Goal: Book appointment/travel/reservation

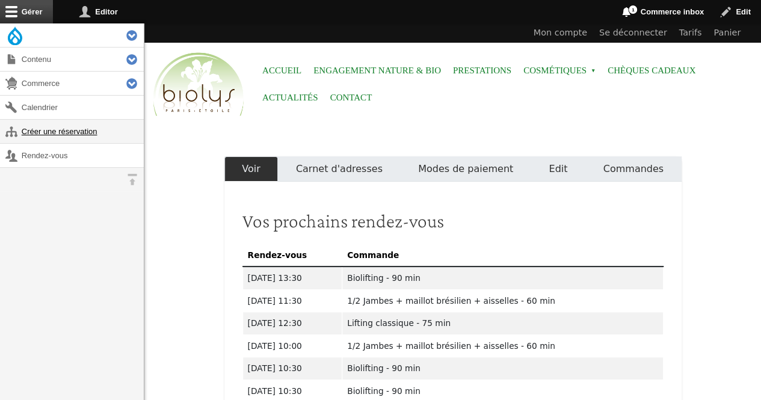
click at [90, 128] on link "Créer une réservation" at bounding box center [72, 131] width 144 height 23
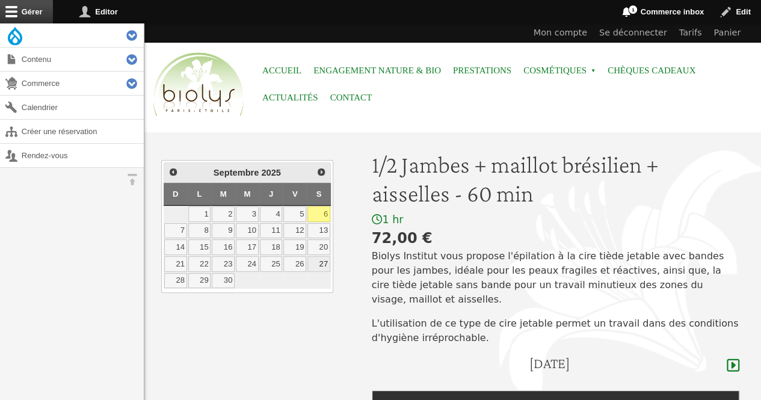
click at [320, 256] on link "27" at bounding box center [318, 264] width 23 height 16
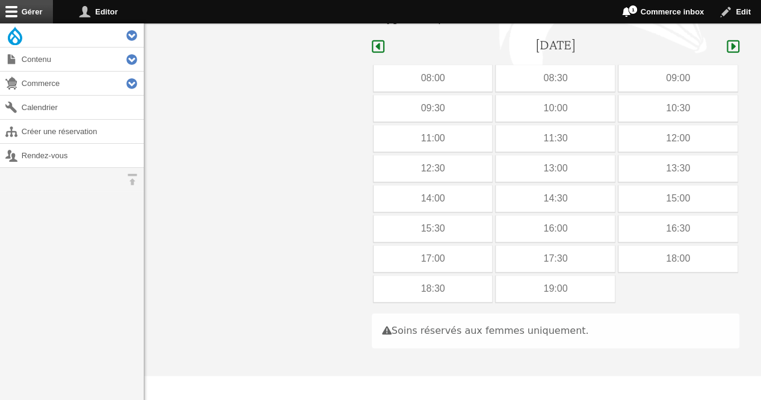
scroll to position [340, 0]
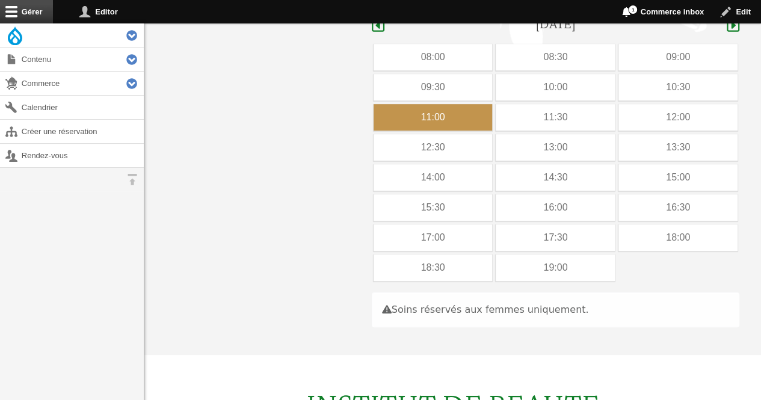
click at [429, 104] on div "11:00" at bounding box center [433, 117] width 119 height 26
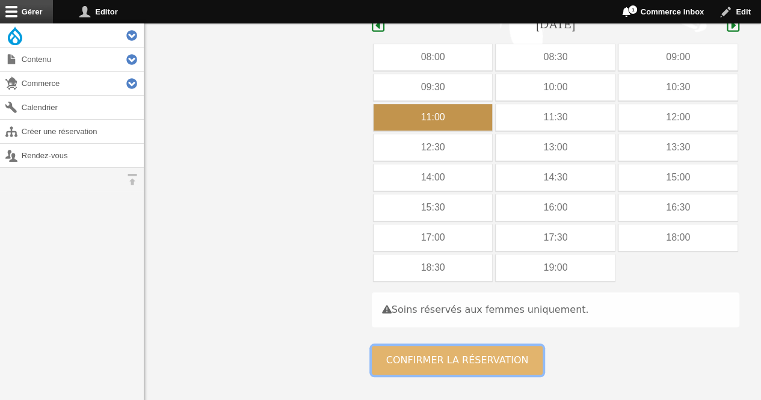
click at [422, 346] on button "Confirmer la réservation" at bounding box center [457, 360] width 171 height 29
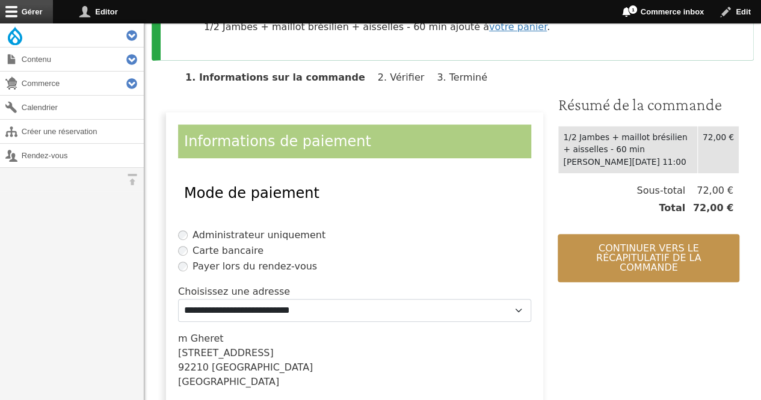
scroll to position [283, 0]
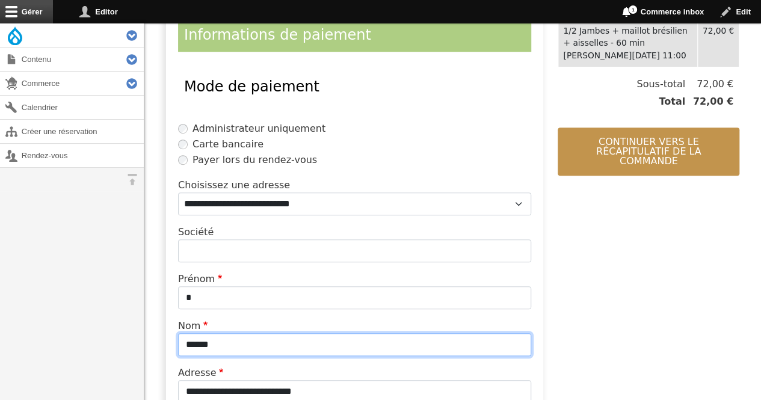
click at [262, 348] on input "******" at bounding box center [354, 344] width 353 height 23
type input "*"
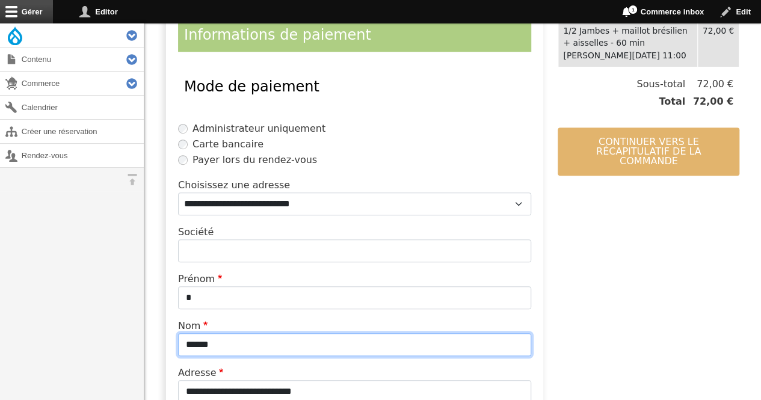
type input "******"
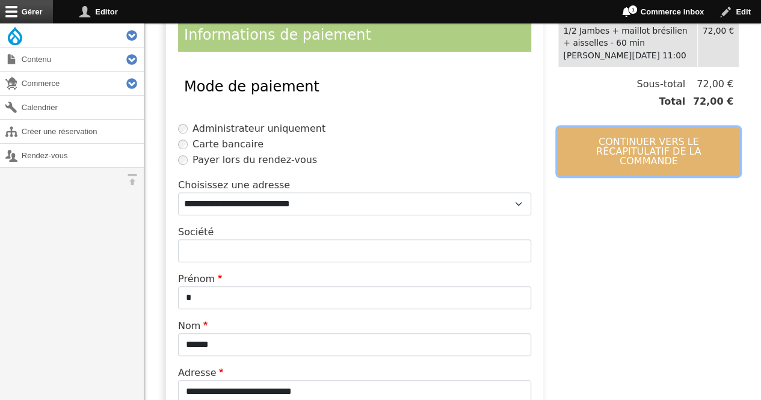
click at [609, 146] on button "Continuer vers le récapitulatif de la commande" at bounding box center [649, 152] width 182 height 48
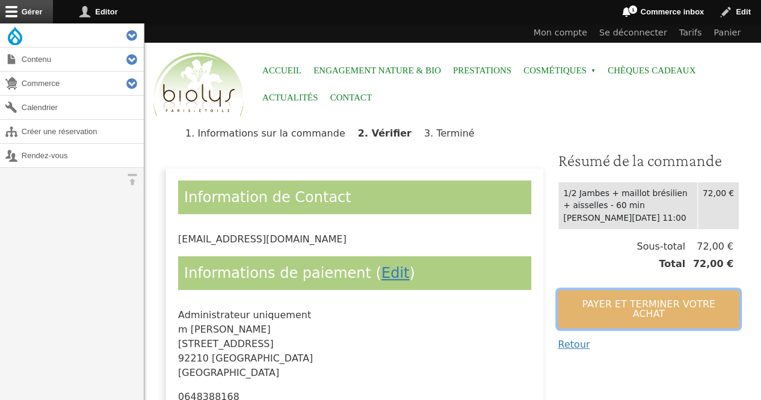
click at [572, 294] on button "Payer et terminer votre achat" at bounding box center [649, 309] width 182 height 39
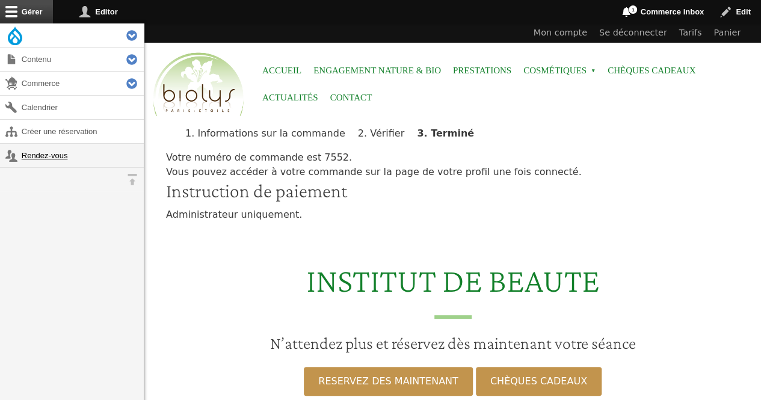
click at [29, 163] on link "Rendez-vous" at bounding box center [72, 155] width 144 height 23
